Goal: Task Accomplishment & Management: Manage account settings

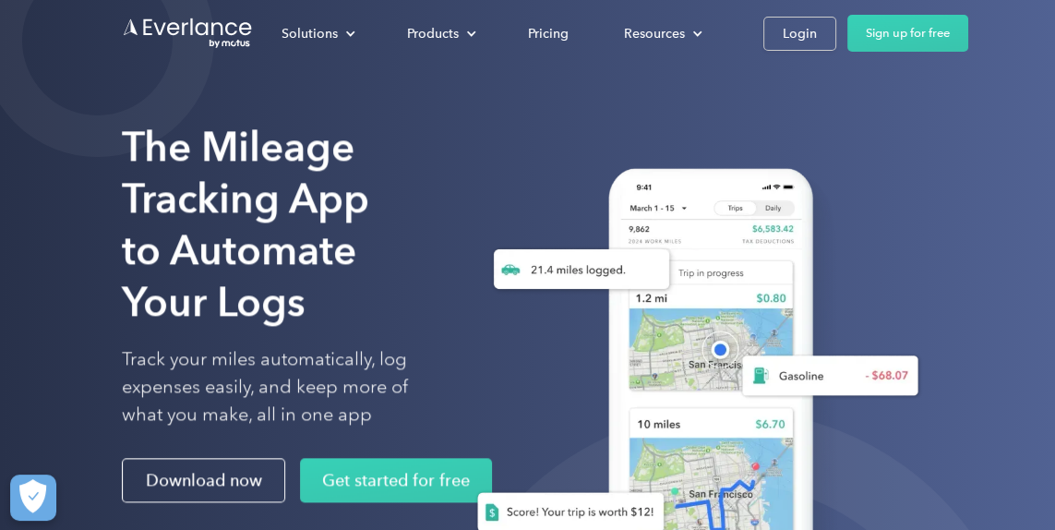
click at [801, 46] on link "Login" at bounding box center [800, 34] width 73 height 34
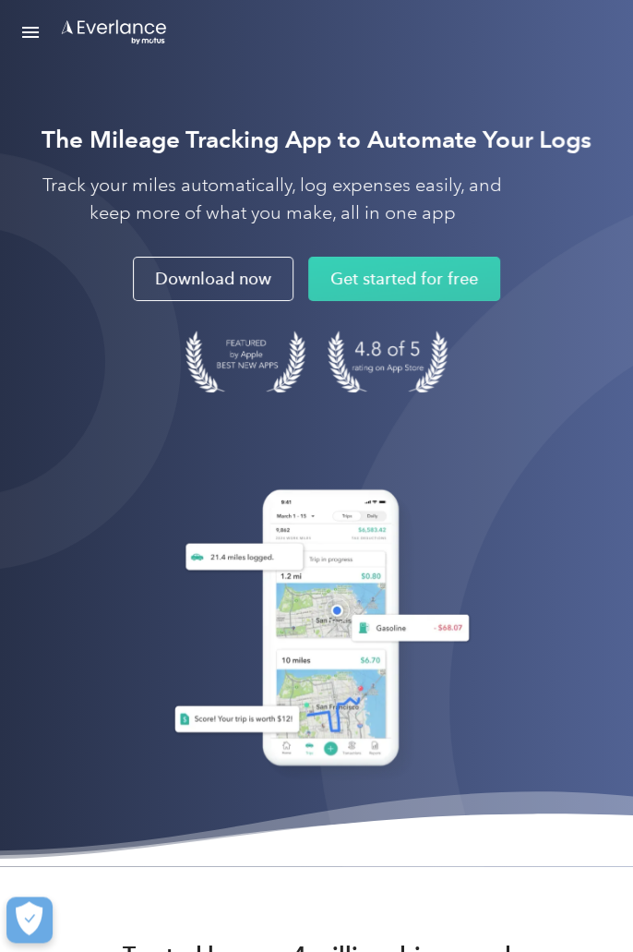
click at [32, 16] on link "Open Menu" at bounding box center [30, 32] width 31 height 35
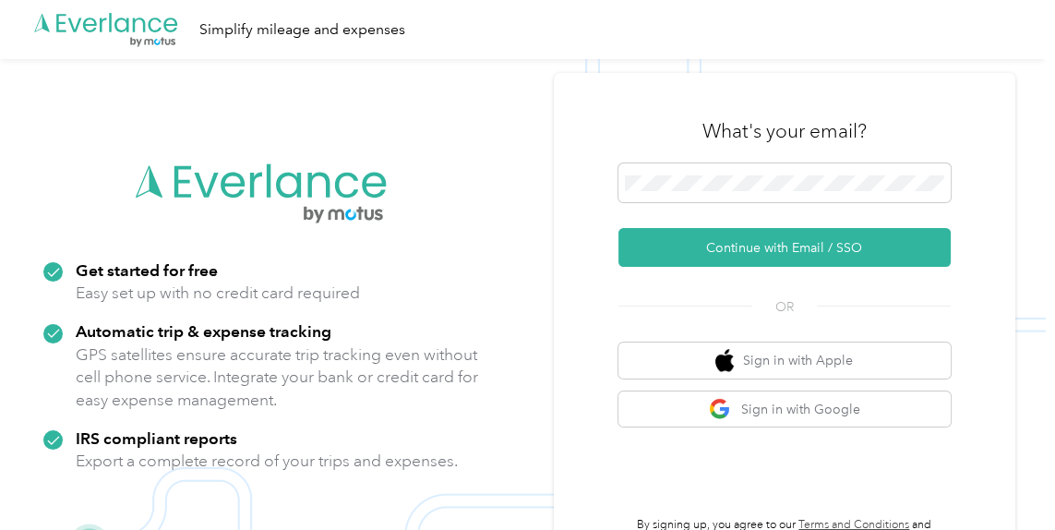
click at [858, 267] on button "Continue with Email / SSO" at bounding box center [785, 247] width 332 height 39
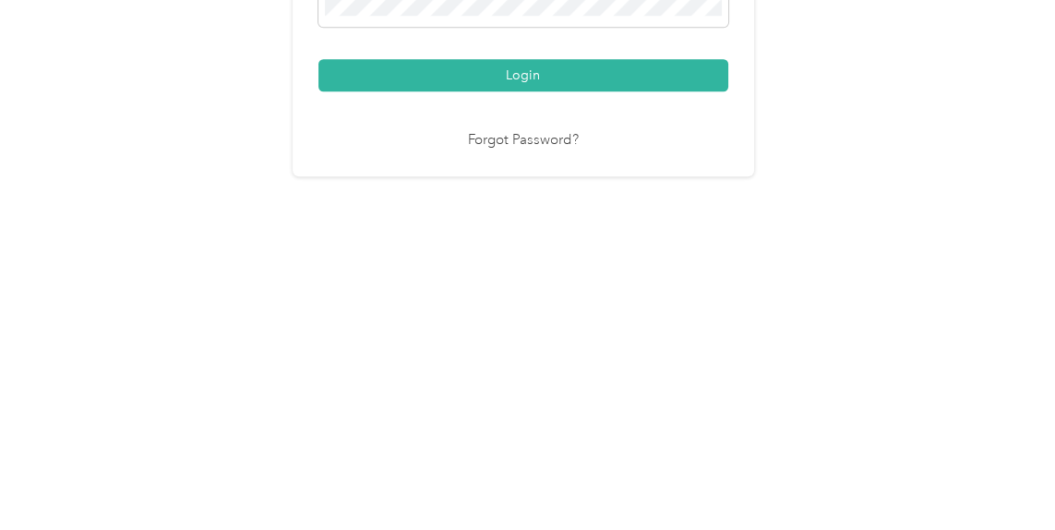
click at [559, 404] on button "Login" at bounding box center [524, 387] width 410 height 32
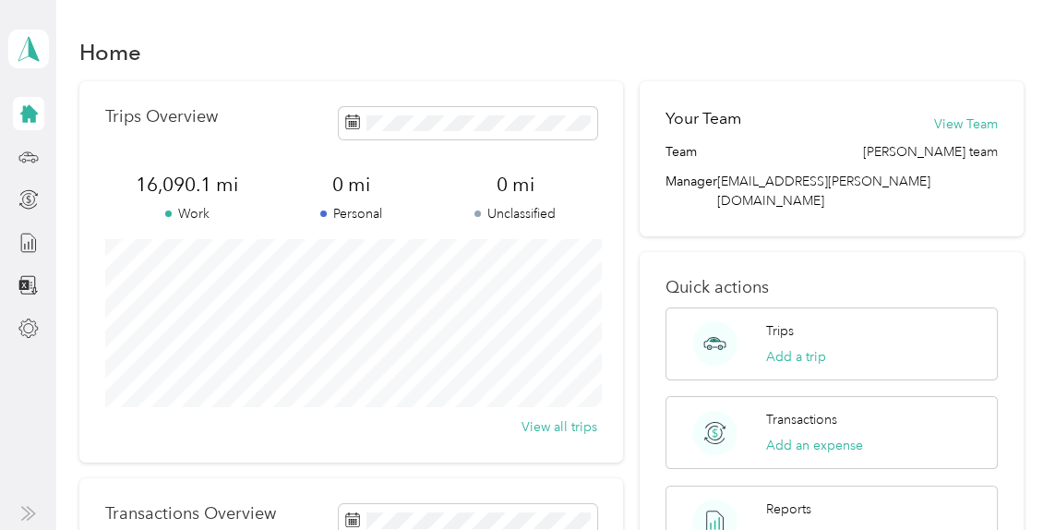
click at [33, 120] on icon at bounding box center [29, 114] width 18 height 18
click at [43, 238] on div at bounding box center [28, 242] width 31 height 33
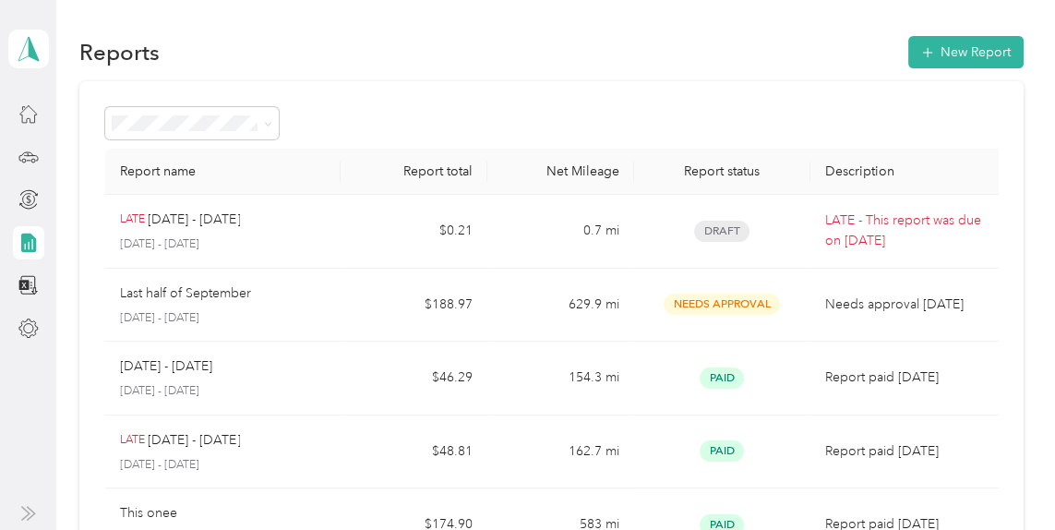
click at [758, 235] on div "Draft" at bounding box center [722, 231] width 147 height 21
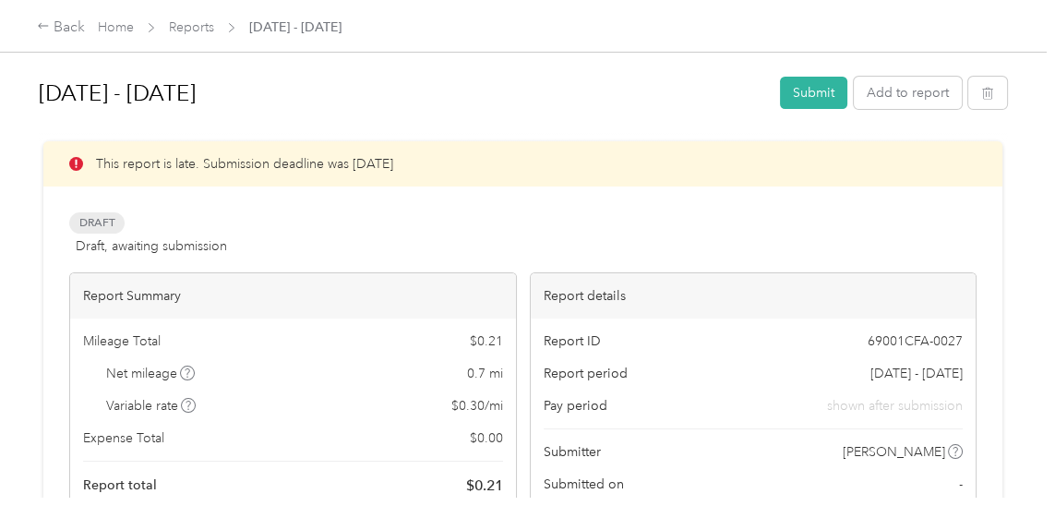
click at [832, 87] on button "Submit" at bounding box center [813, 93] width 67 height 32
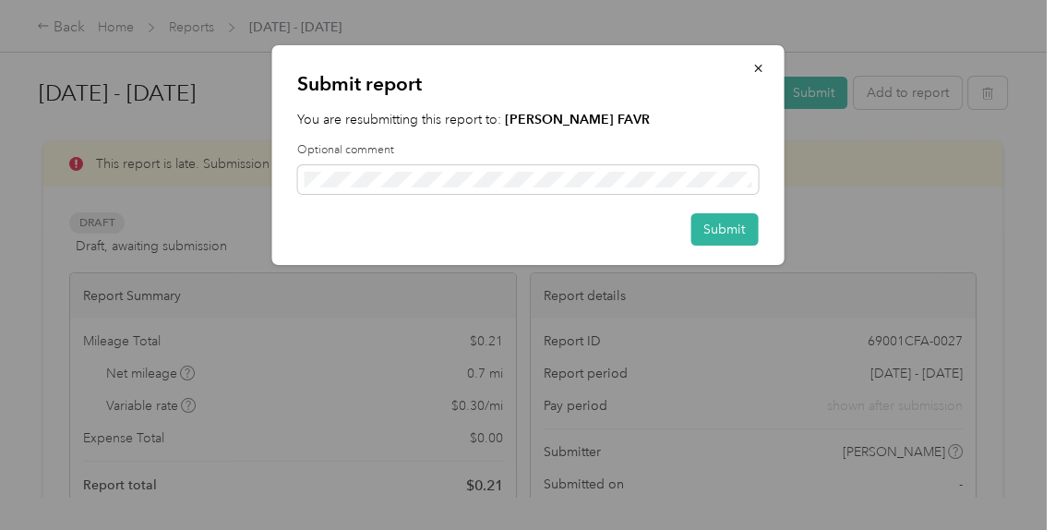
click at [736, 228] on button "Submit" at bounding box center [724, 229] width 67 height 32
click at [741, 238] on button "Submit" at bounding box center [714, 229] width 87 height 32
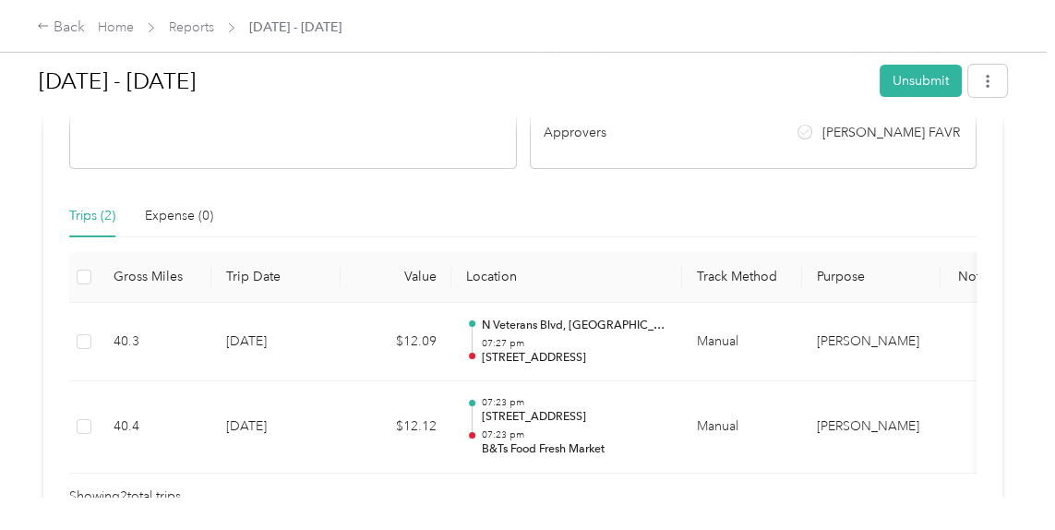
scroll to position [370, 0]
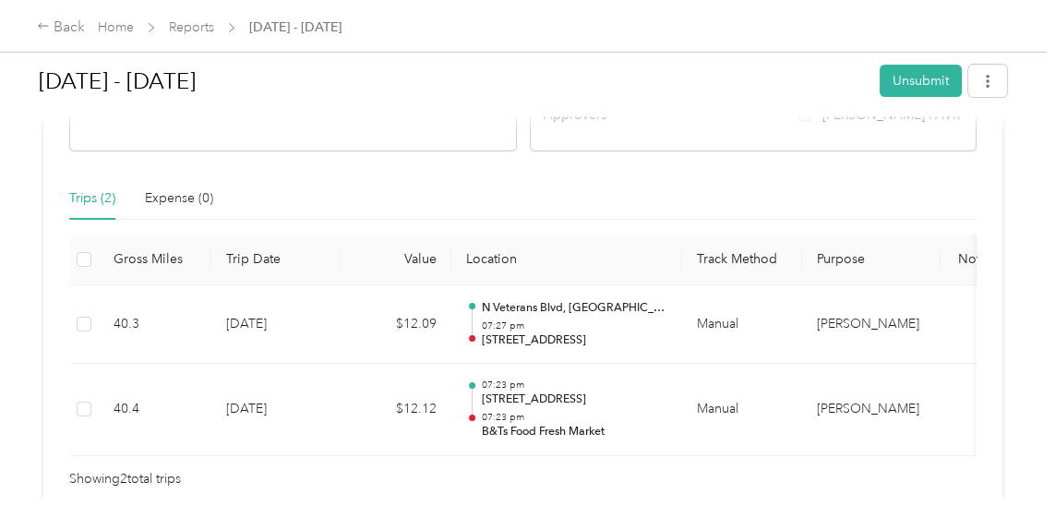
click at [43, 27] on icon at bounding box center [43, 26] width 10 height 6
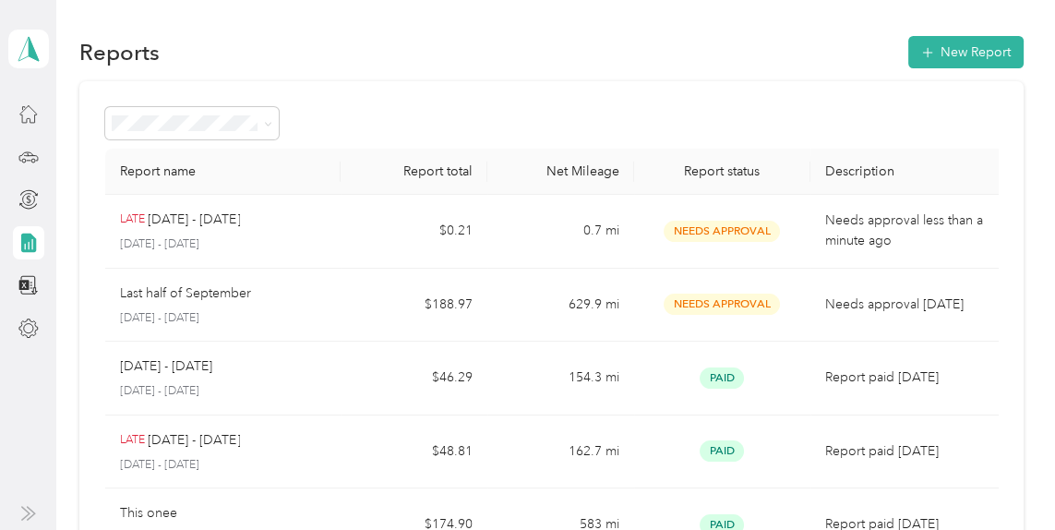
click at [863, 313] on p "Needs approval [DATE]" at bounding box center [909, 305] width 166 height 20
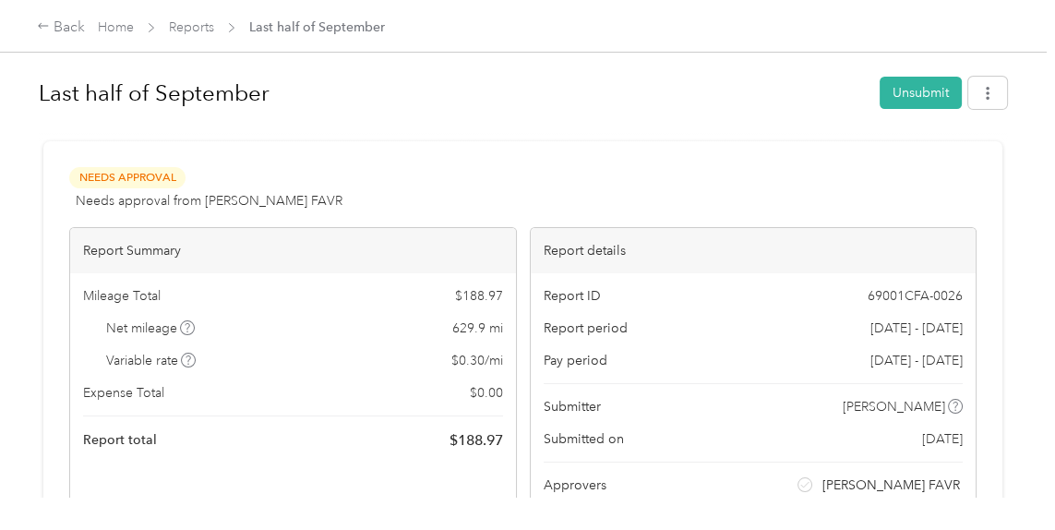
click at [333, 18] on span "Last half of September" at bounding box center [317, 27] width 136 height 19
click at [43, 27] on icon at bounding box center [43, 26] width 10 height 6
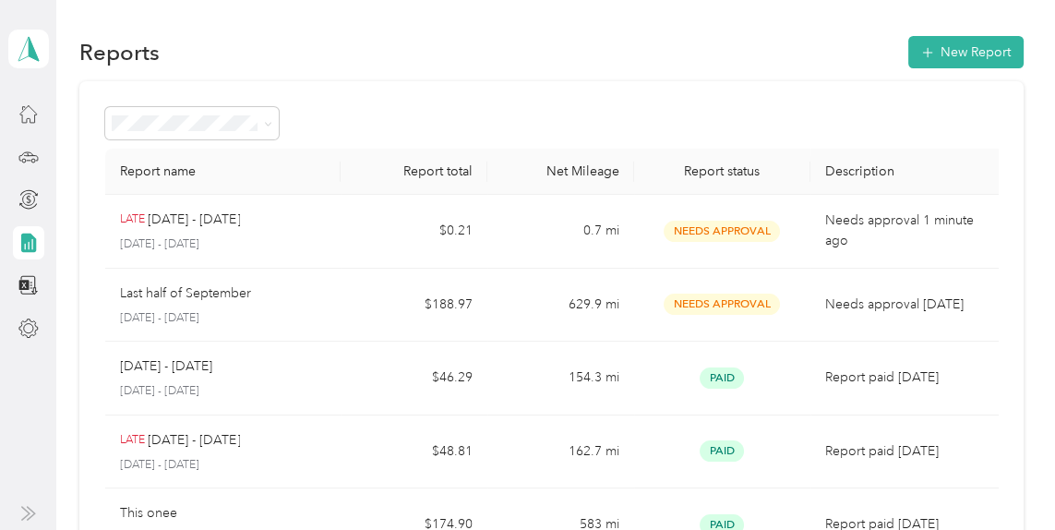
click at [717, 242] on td "Needs Approval" at bounding box center [722, 232] width 176 height 74
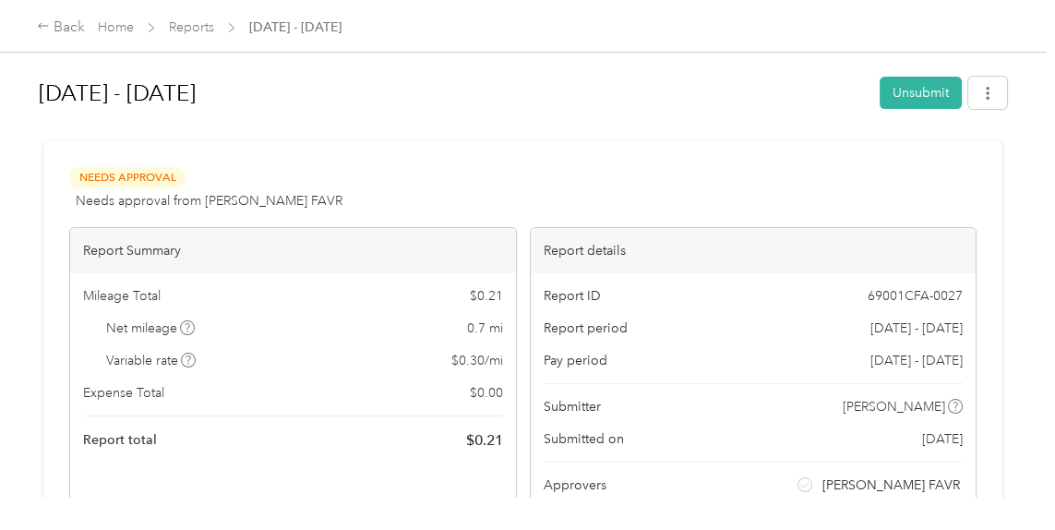
click at [925, 104] on button "Unsubmit" at bounding box center [921, 93] width 82 height 32
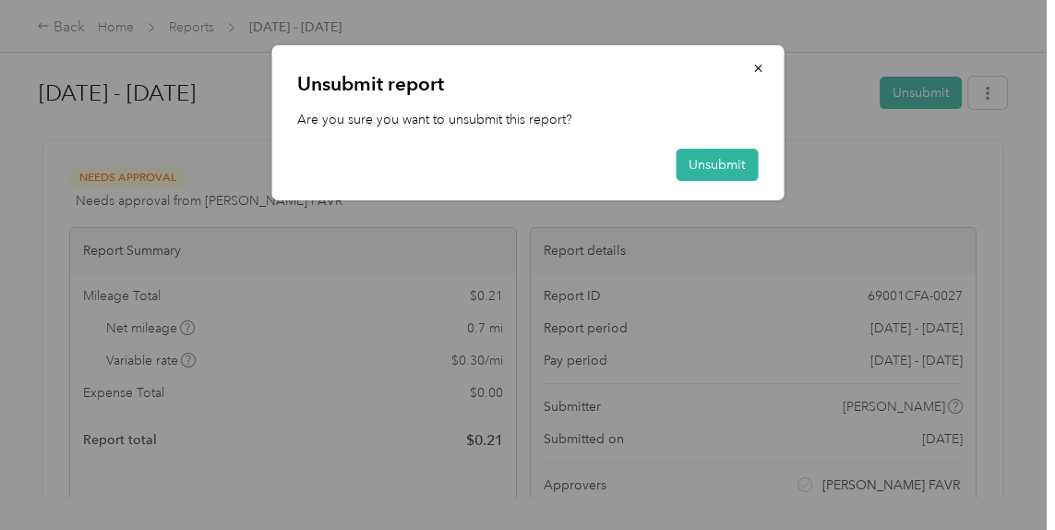
click at [734, 154] on button "Unsubmit" at bounding box center [717, 165] width 82 height 32
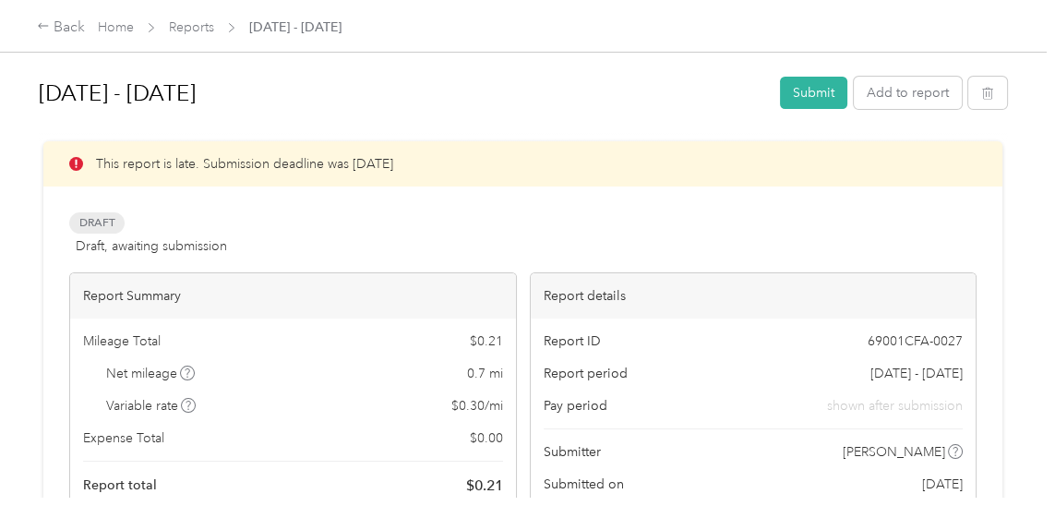
click at [52, 33] on div "Back" at bounding box center [61, 28] width 48 height 22
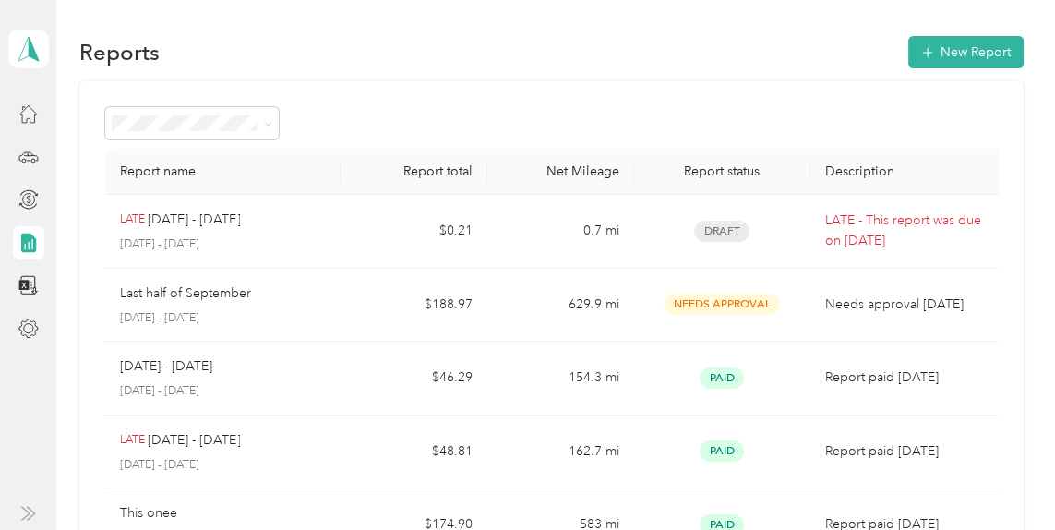
click at [963, 44] on button "New Report" at bounding box center [966, 52] width 115 height 32
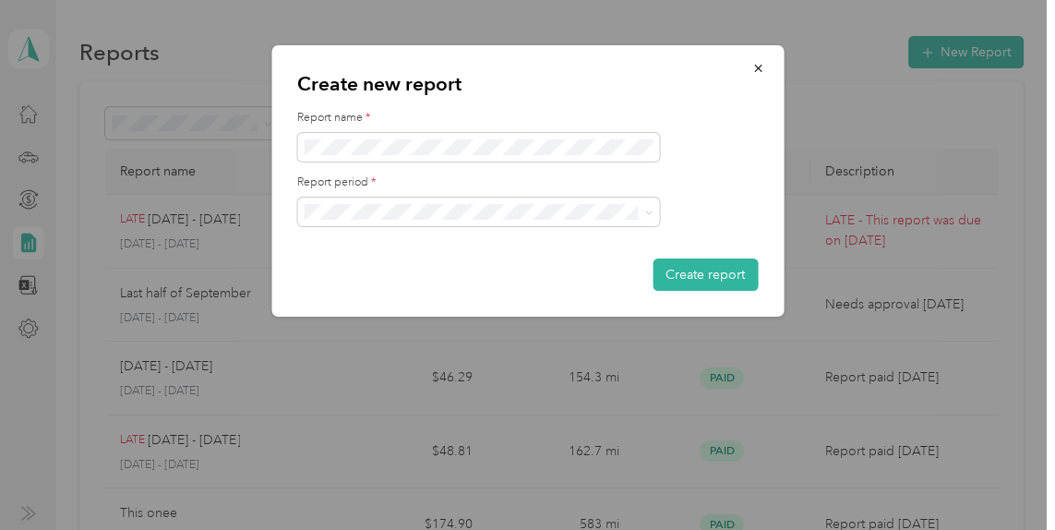
click at [1020, 57] on div "Create new report Report name * Report period * Create report" at bounding box center [784, 183] width 512 height 277
click at [729, 285] on button "Create report" at bounding box center [705, 275] width 105 height 32
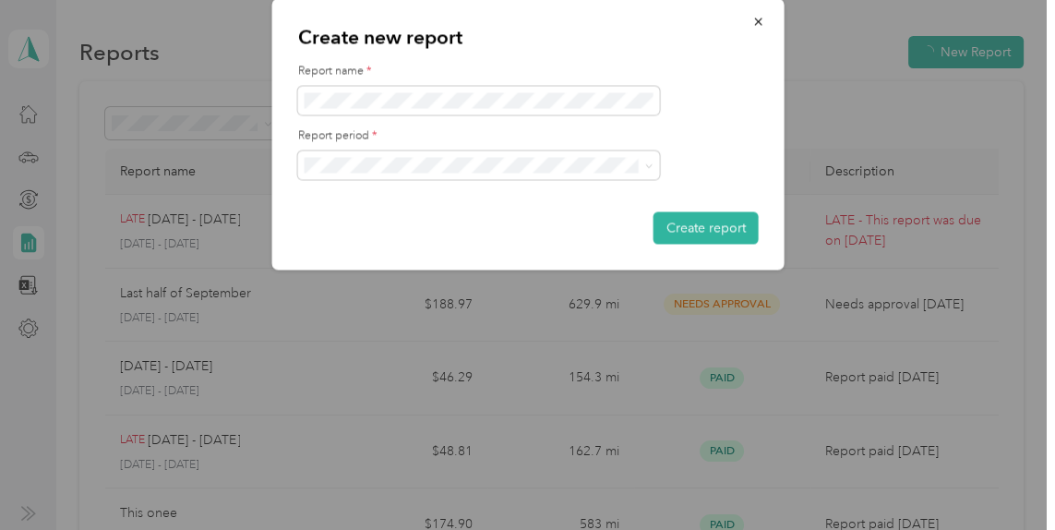
click at [729, 271] on div "Create new report Report name * Report period * Create report" at bounding box center [784, 136] width 512 height 277
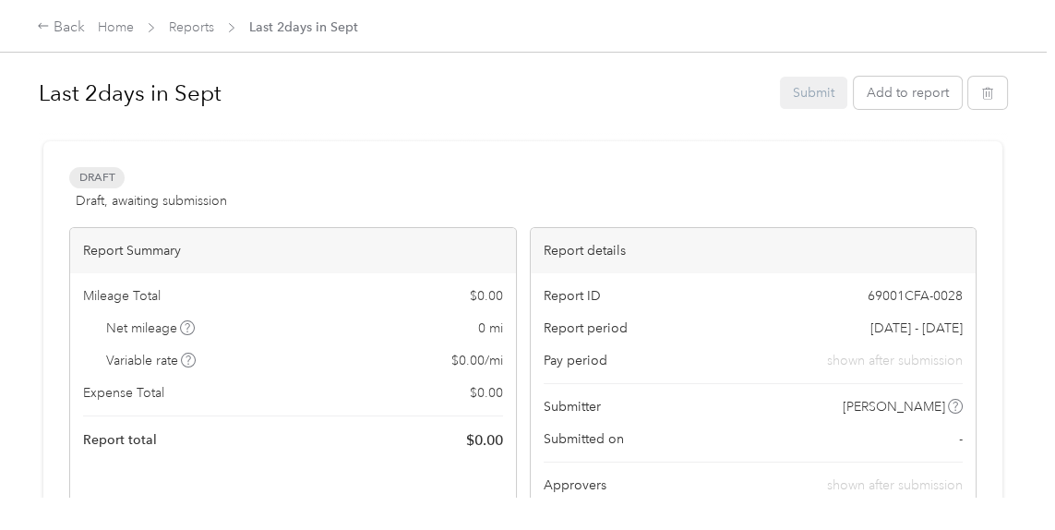
click at [50, 32] on div "Back" at bounding box center [61, 28] width 48 height 22
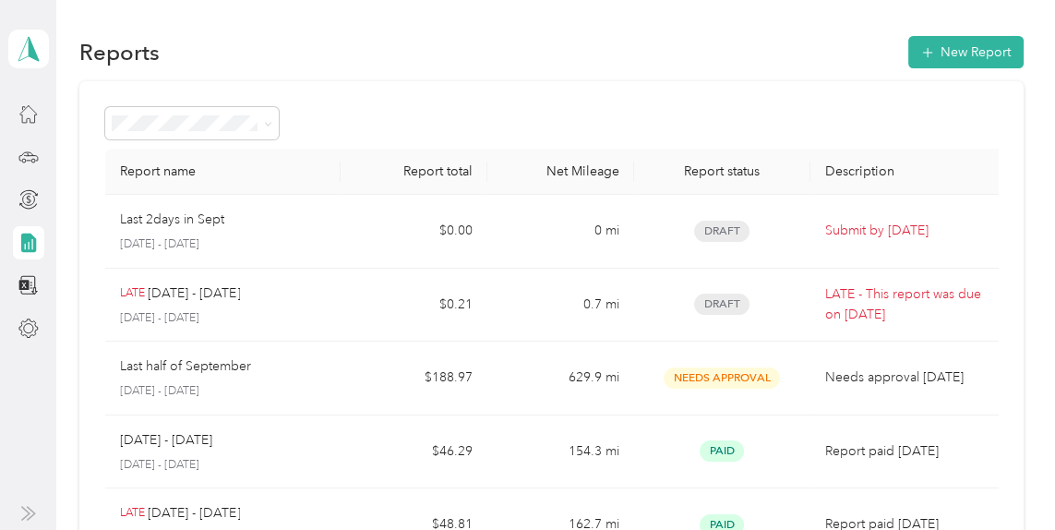
click at [990, 54] on button "New Report" at bounding box center [966, 52] width 115 height 32
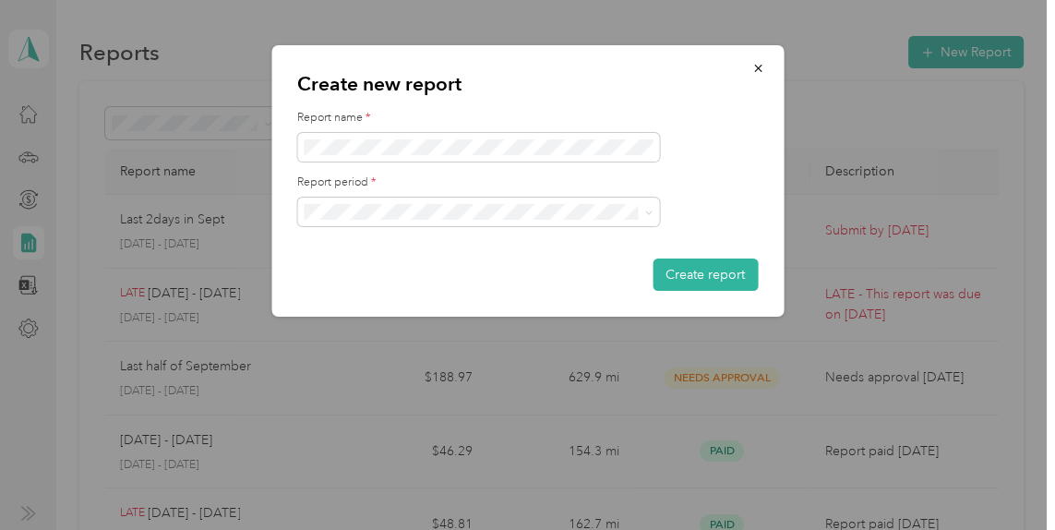
click at [764, 68] on icon "button" at bounding box center [758, 68] width 13 height 13
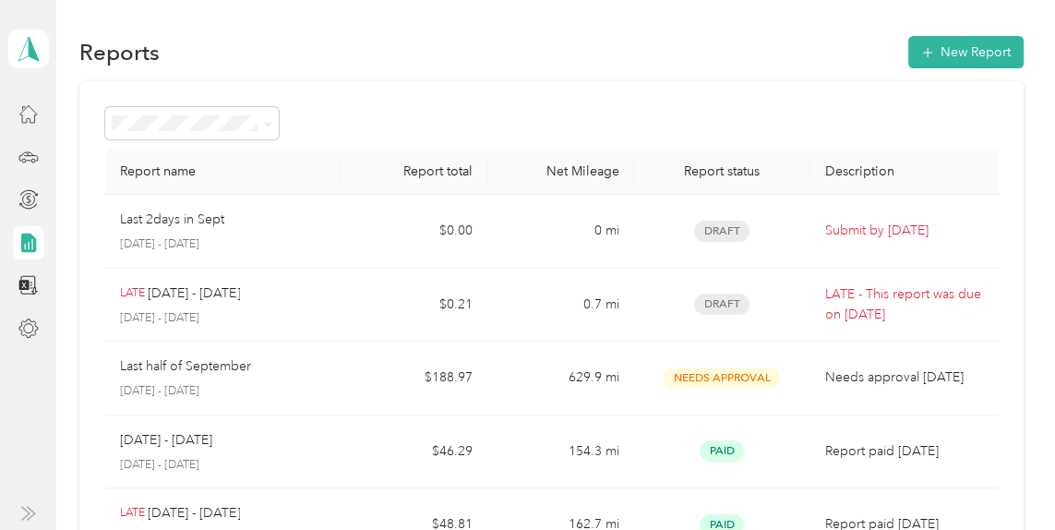
click at [32, 160] on icon at bounding box center [28, 157] width 20 height 20
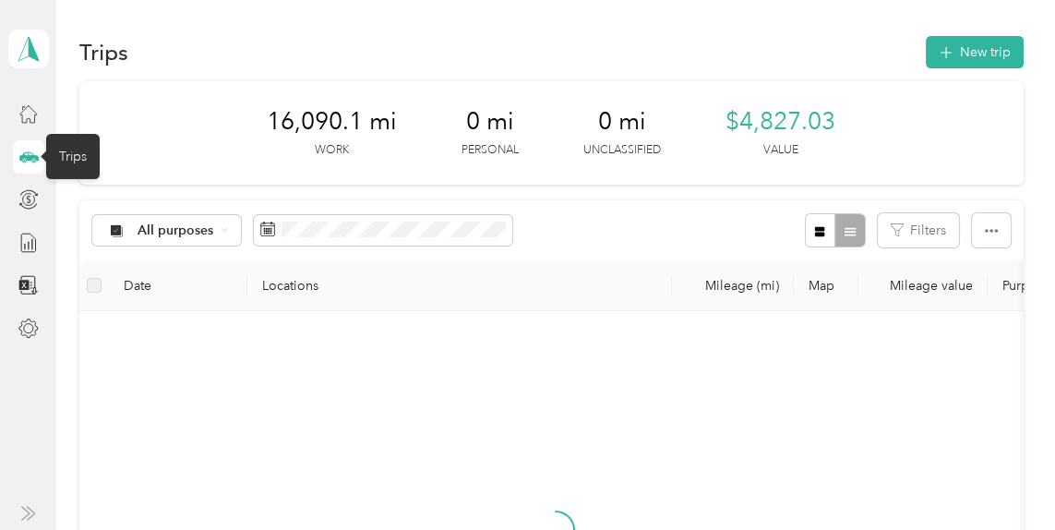
click at [1006, 49] on button "New trip" at bounding box center [975, 52] width 98 height 32
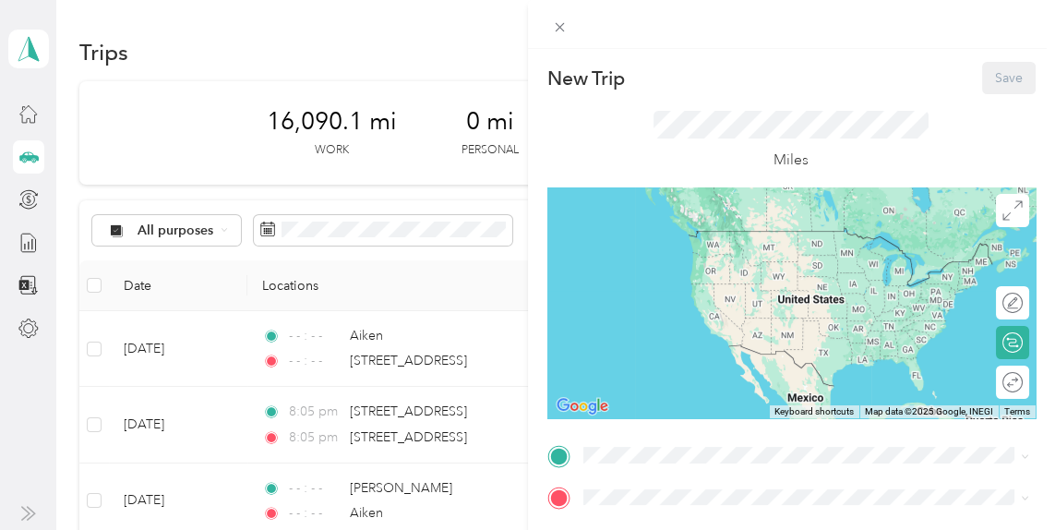
click at [587, 89] on p "New Trip" at bounding box center [587, 79] width 78 height 26
click at [560, 459] on icon at bounding box center [558, 456] width 17 height 17
click at [558, 460] on icon at bounding box center [558, 456] width 17 height 17
click at [579, 457] on span at bounding box center [807, 455] width 460 height 30
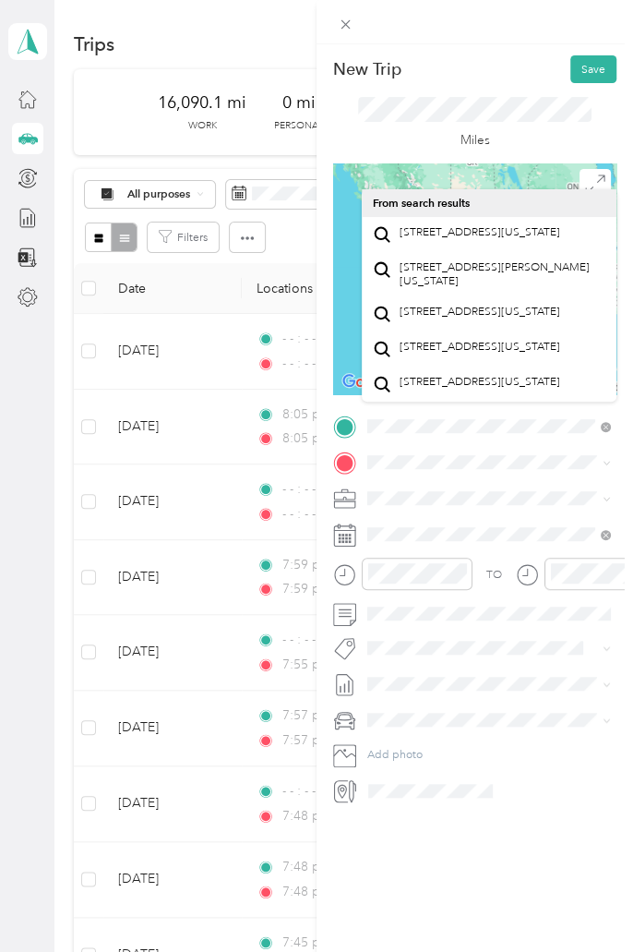
click at [538, 239] on span "[STREET_ADDRESS][US_STATE]" at bounding box center [480, 232] width 161 height 14
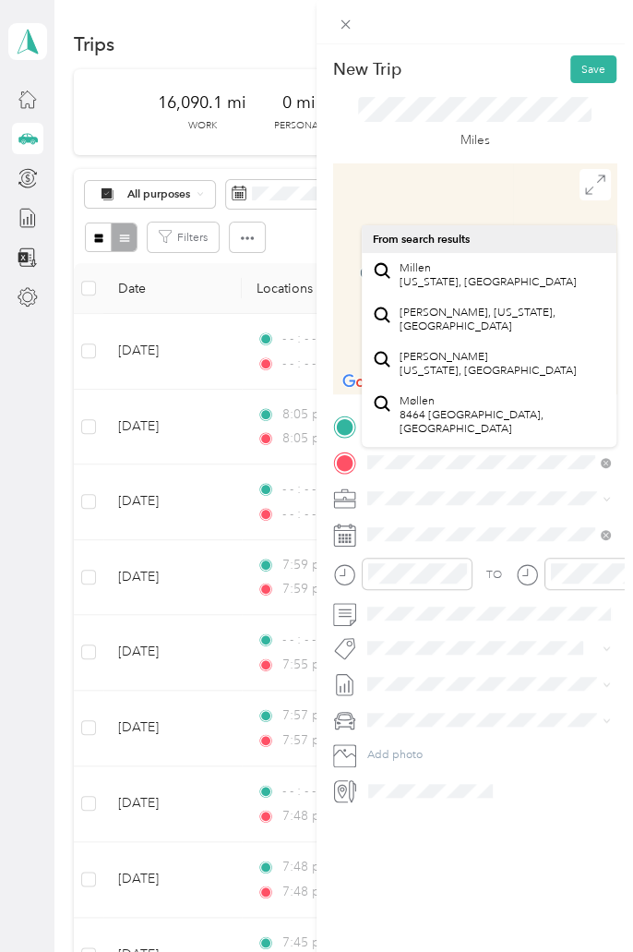
click at [471, 286] on span "Millen [US_STATE], [GEOGRAPHIC_DATA]" at bounding box center [488, 275] width 177 height 28
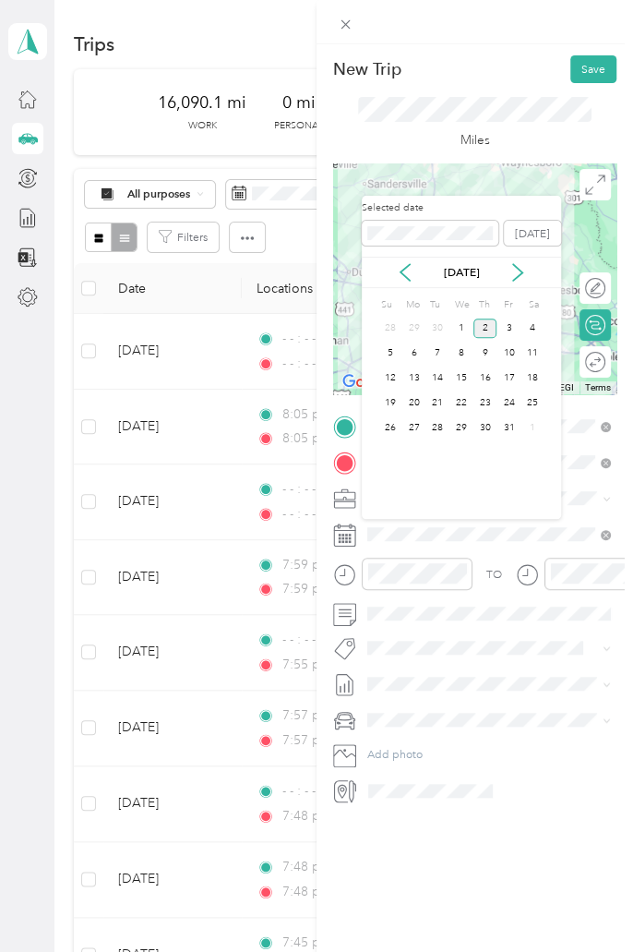
click at [401, 271] on icon at bounding box center [405, 273] width 9 height 17
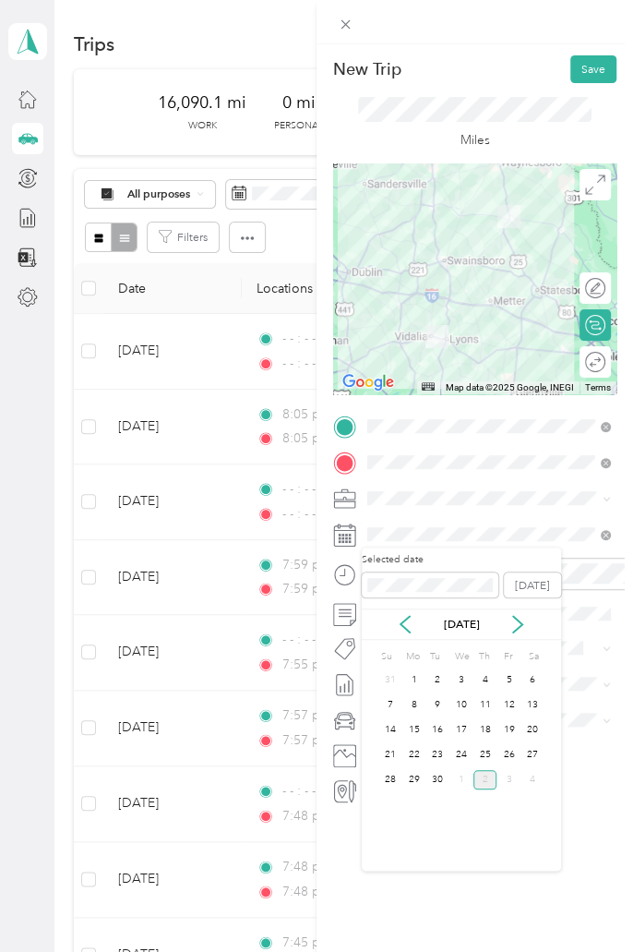
click at [417, 529] on div "29" at bounding box center [415, 779] width 24 height 19
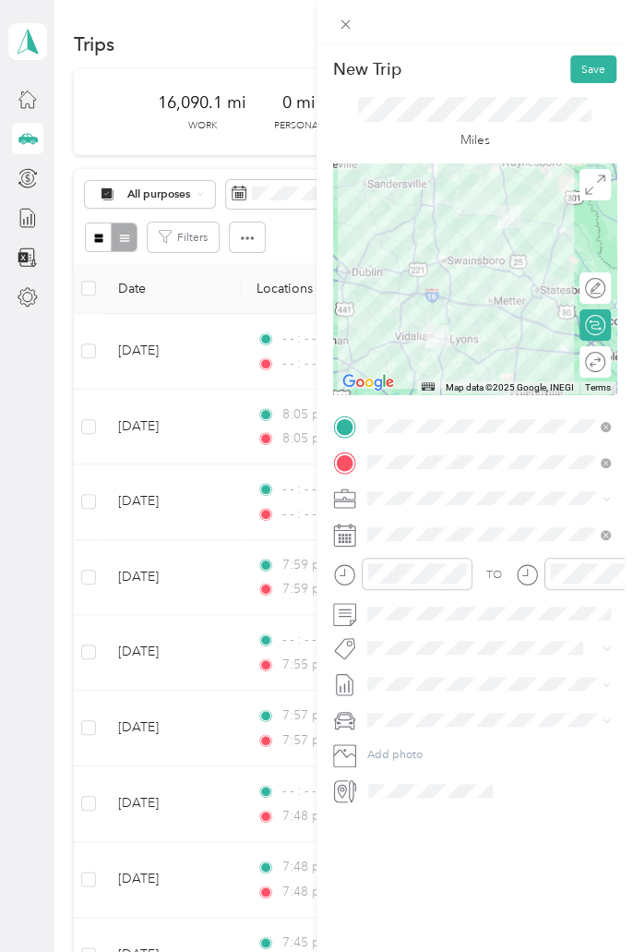
click at [464, 529] on icon "close-circle" at bounding box center [459, 573] width 13 height 13
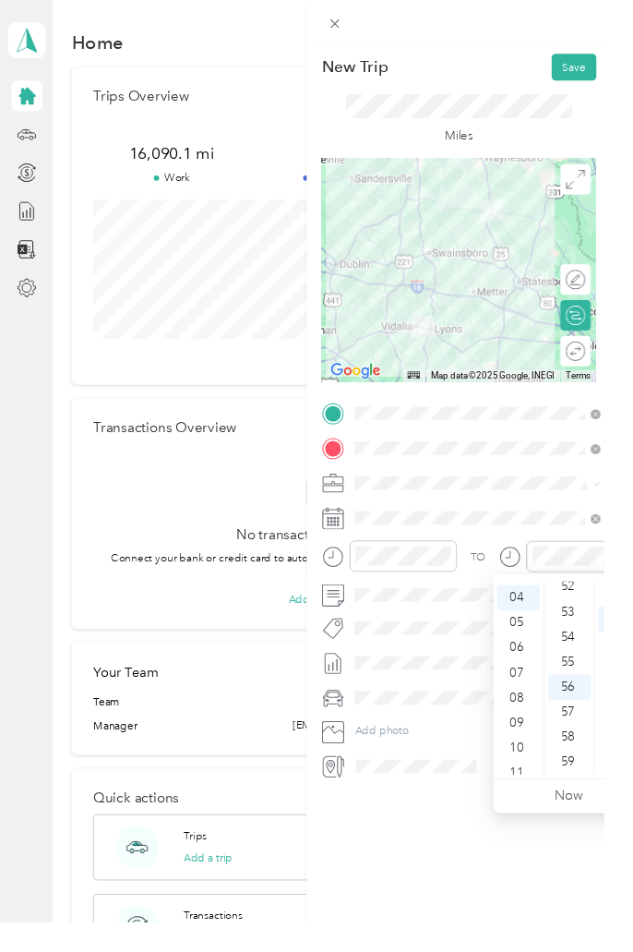
scroll to position [103, 0]
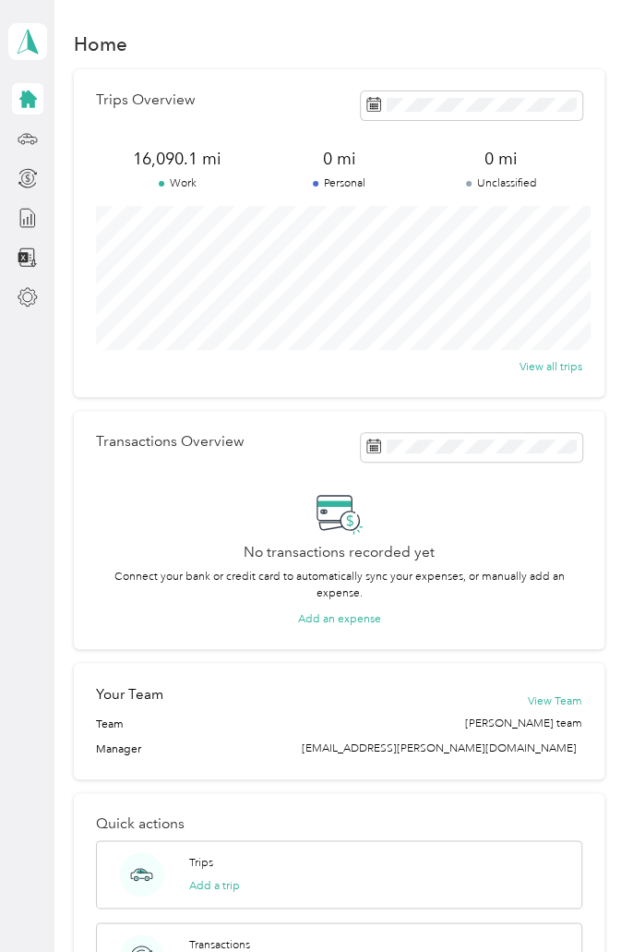
click at [27, 140] on icon at bounding box center [28, 138] width 20 height 20
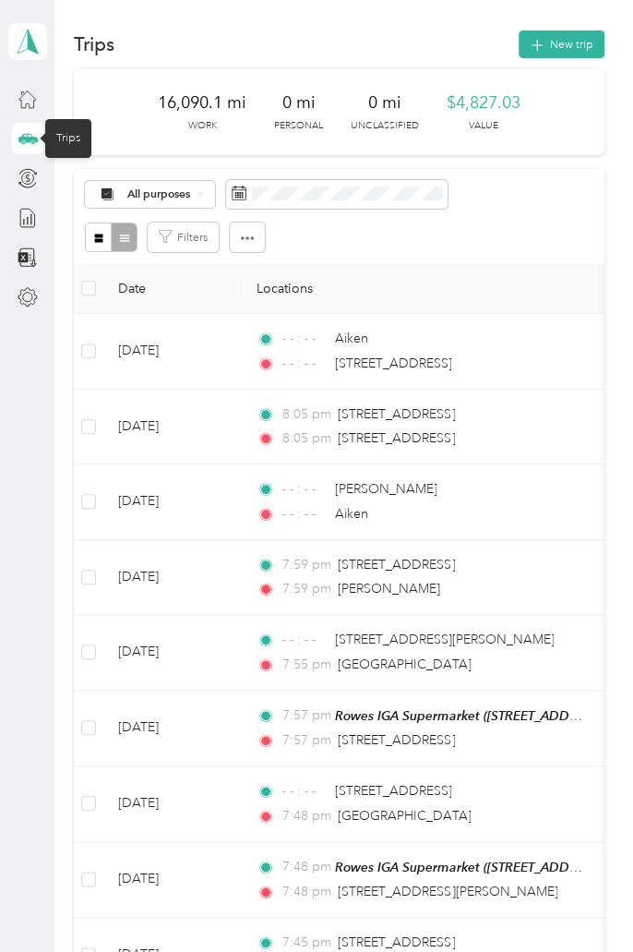
click at [566, 39] on button "New trip" at bounding box center [562, 44] width 86 height 28
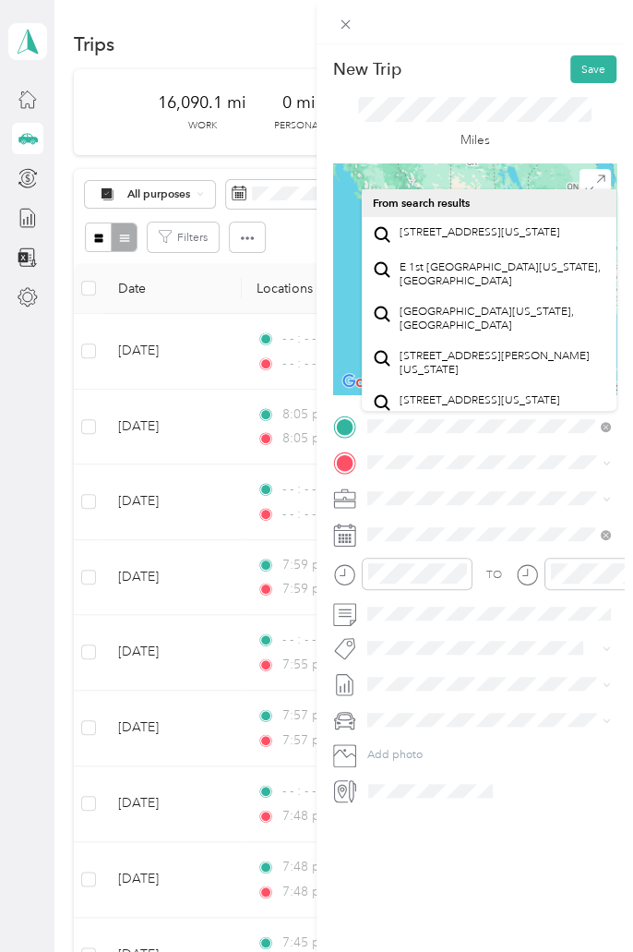
click at [560, 233] on span "[STREET_ADDRESS][US_STATE]" at bounding box center [480, 232] width 161 height 14
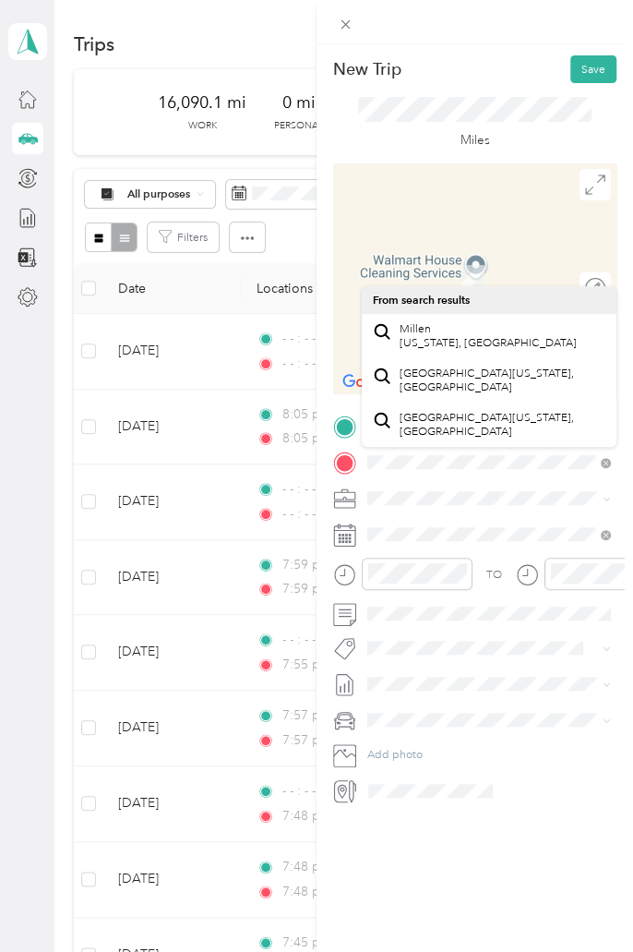
click at [502, 340] on span "Millen [US_STATE], [GEOGRAPHIC_DATA]" at bounding box center [488, 336] width 177 height 28
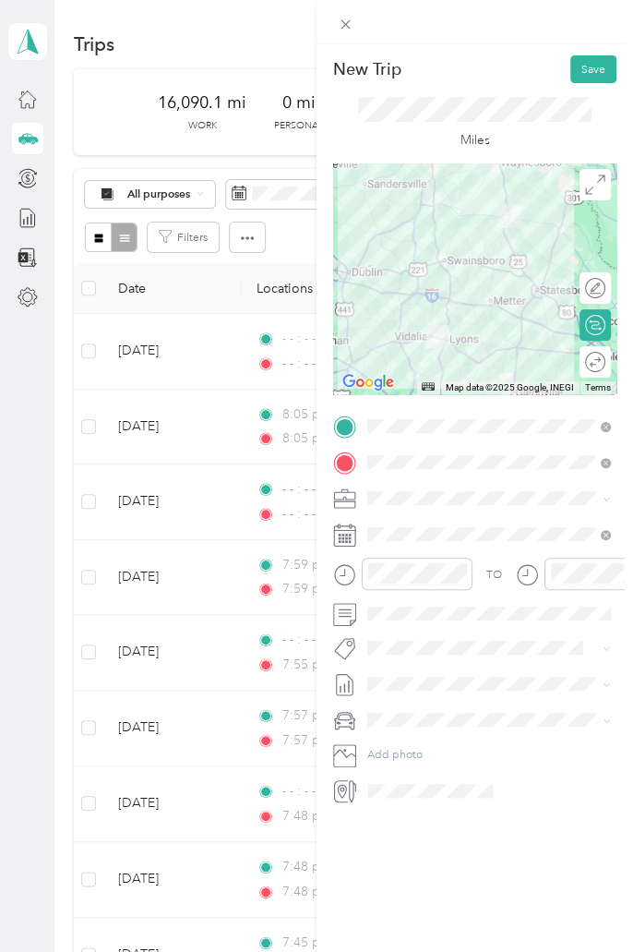
click at [454, 266] on div at bounding box center [474, 278] width 283 height 231
click at [447, 255] on div at bounding box center [474, 278] width 283 height 231
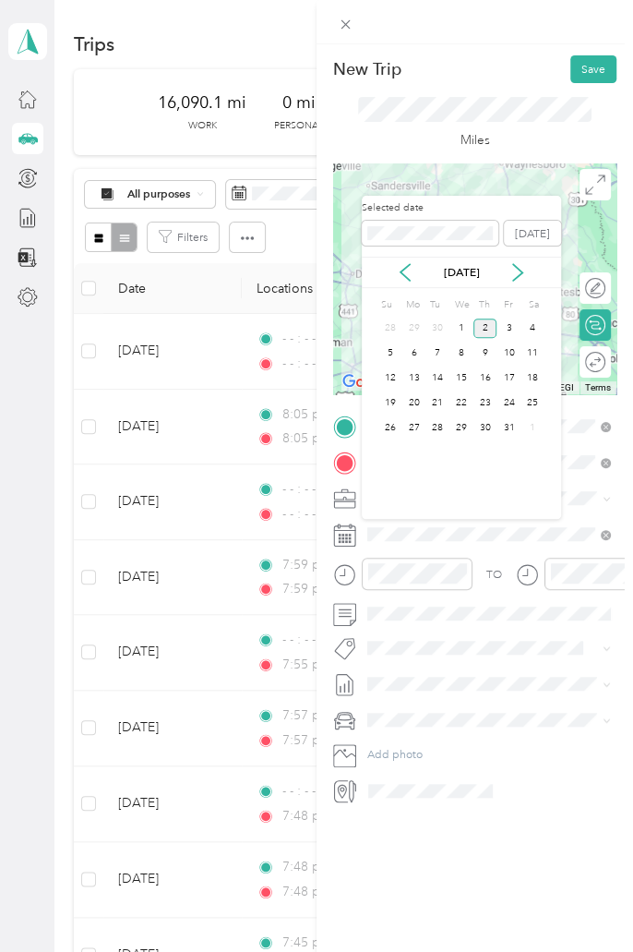
click at [411, 267] on icon at bounding box center [405, 272] width 18 height 18
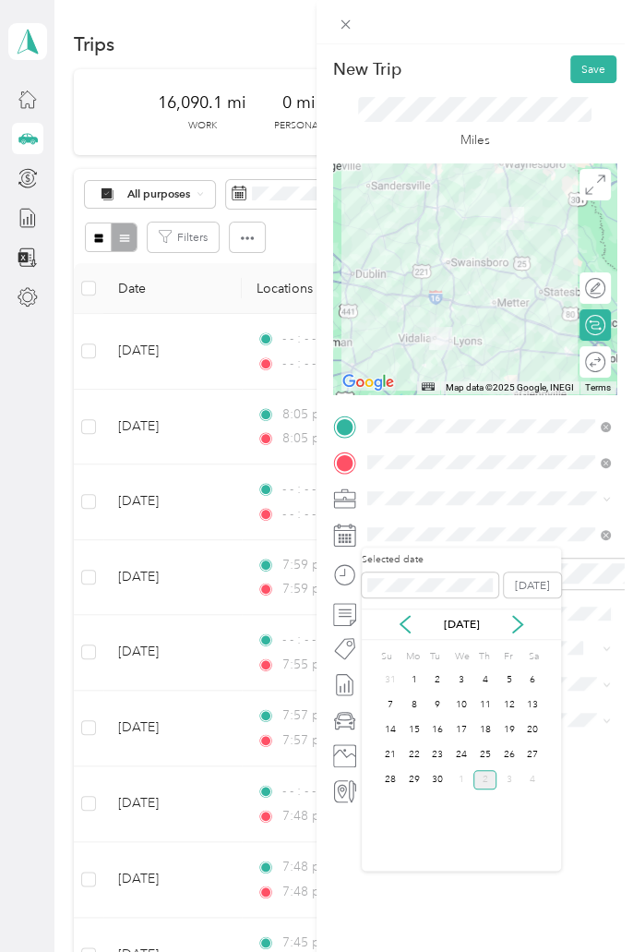
click at [418, 788] on div "29" at bounding box center [415, 779] width 24 height 19
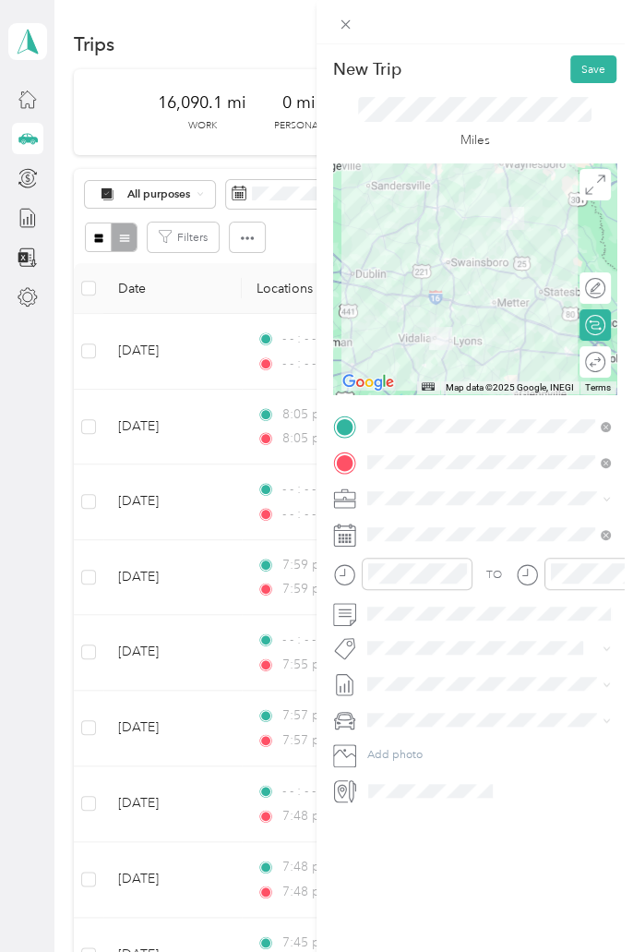
click at [597, 55] on button "Save" at bounding box center [594, 69] width 46 height 28
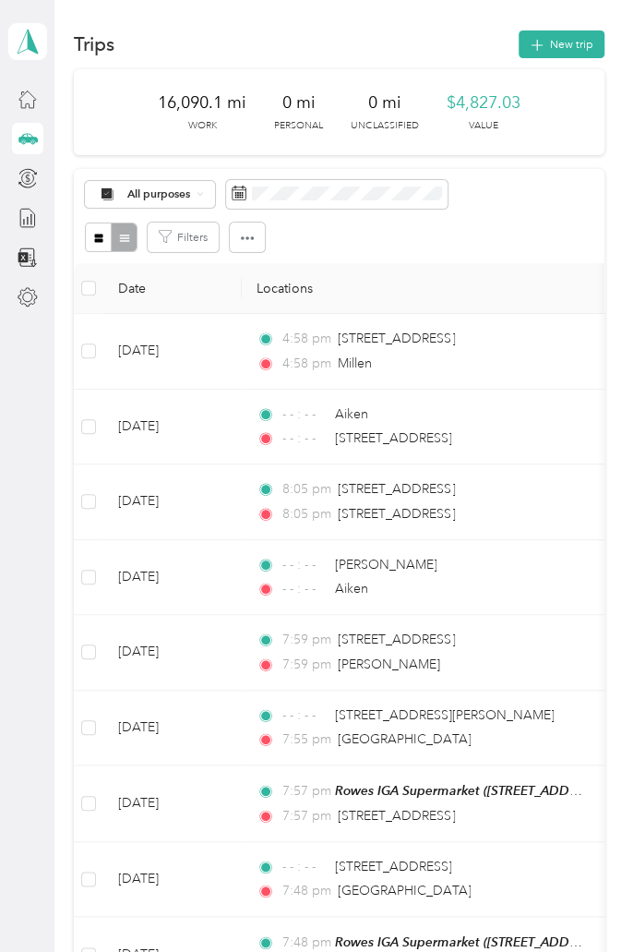
click at [571, 39] on button "New trip" at bounding box center [562, 44] width 86 height 28
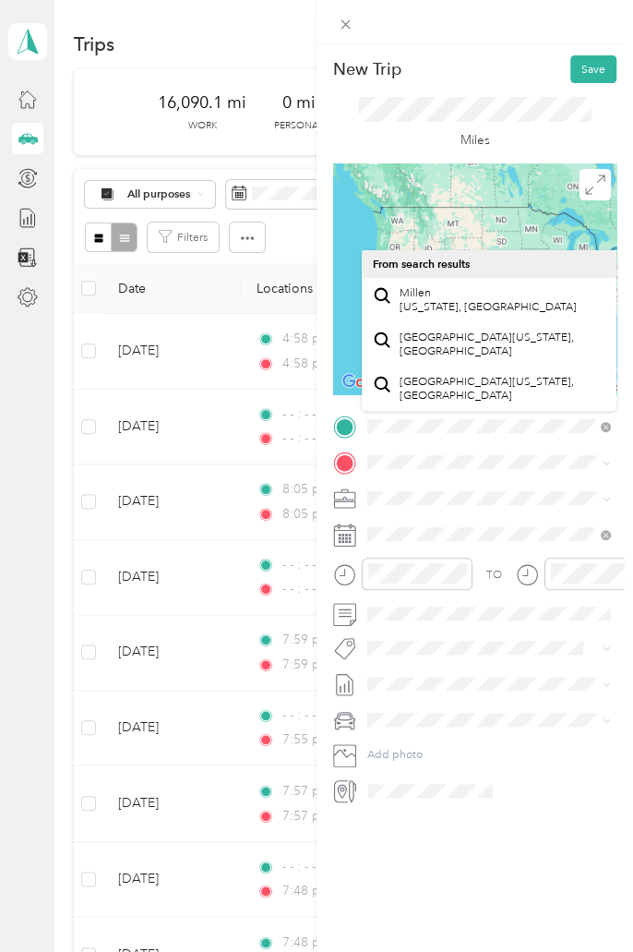
click at [520, 294] on div "Millen [US_STATE], [GEOGRAPHIC_DATA]" at bounding box center [489, 299] width 233 height 33
